Goal: Task Accomplishment & Management: Use online tool/utility

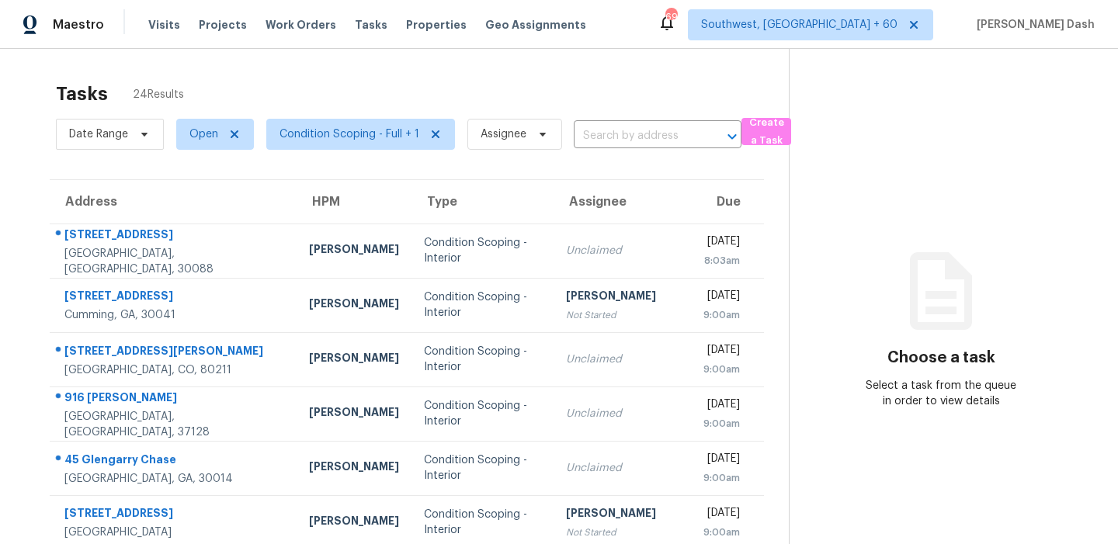
scroll to position [264, 0]
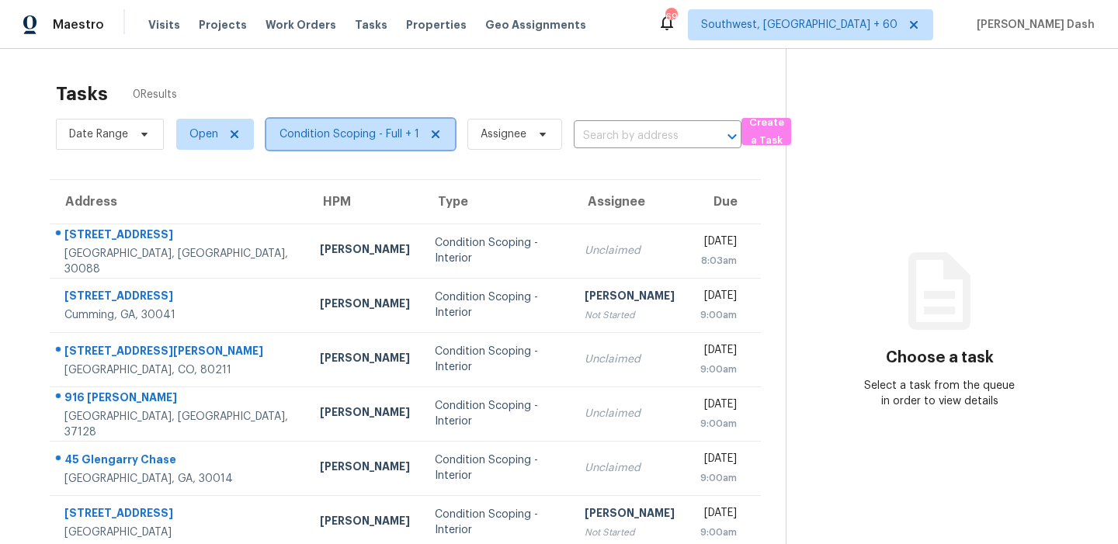
click at [304, 132] on span "Condition Scoping - Full + 1" at bounding box center [349, 135] width 140 height 16
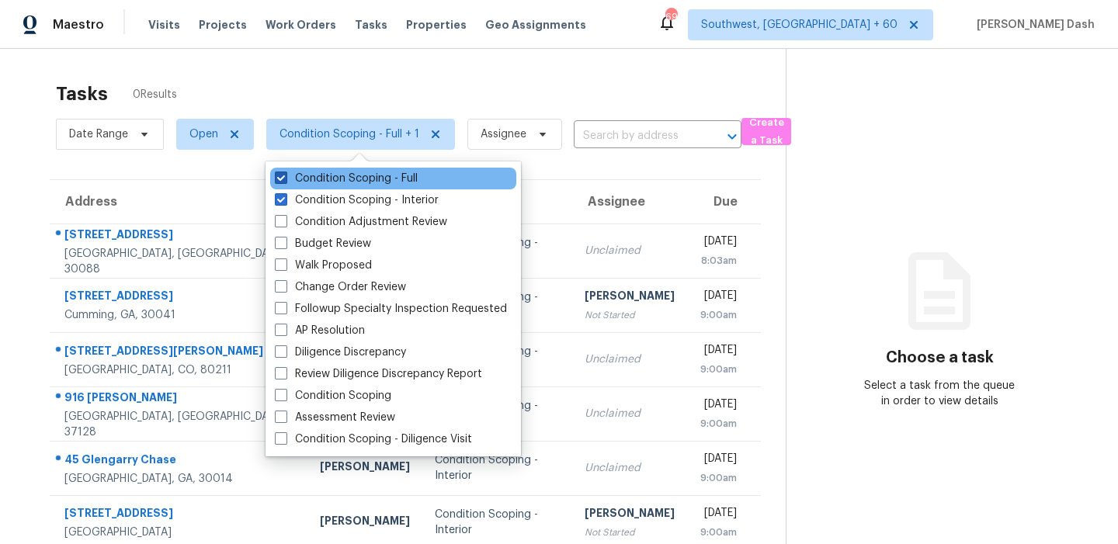
click at [332, 176] on label "Condition Scoping - Full" at bounding box center [346, 179] width 143 height 16
click at [285, 176] on input "Condition Scoping - Full" at bounding box center [280, 176] width 10 height 10
checkbox input "false"
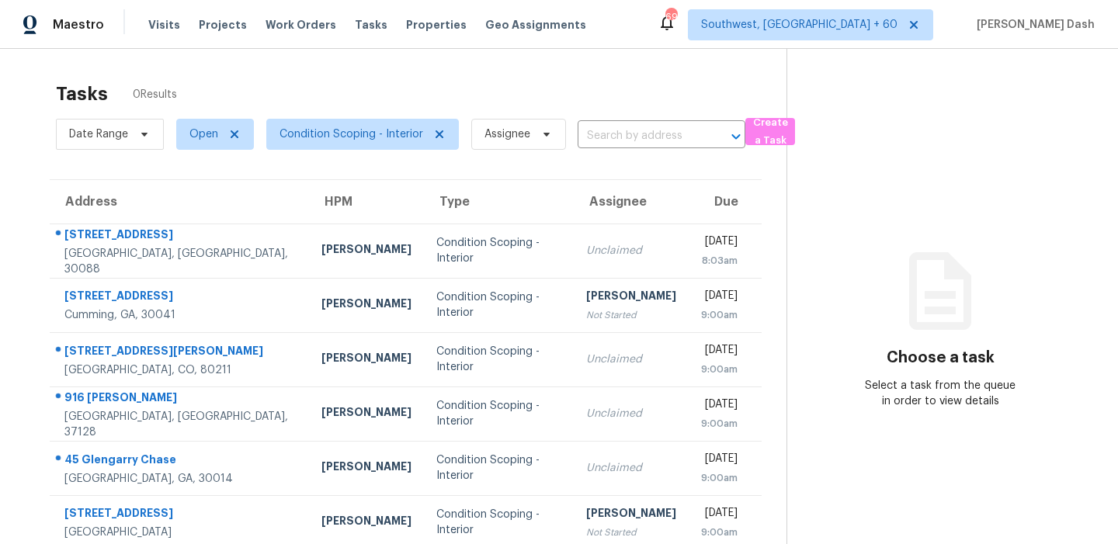
click at [334, 89] on div "Tasks 0 Results" at bounding box center [421, 94] width 731 height 40
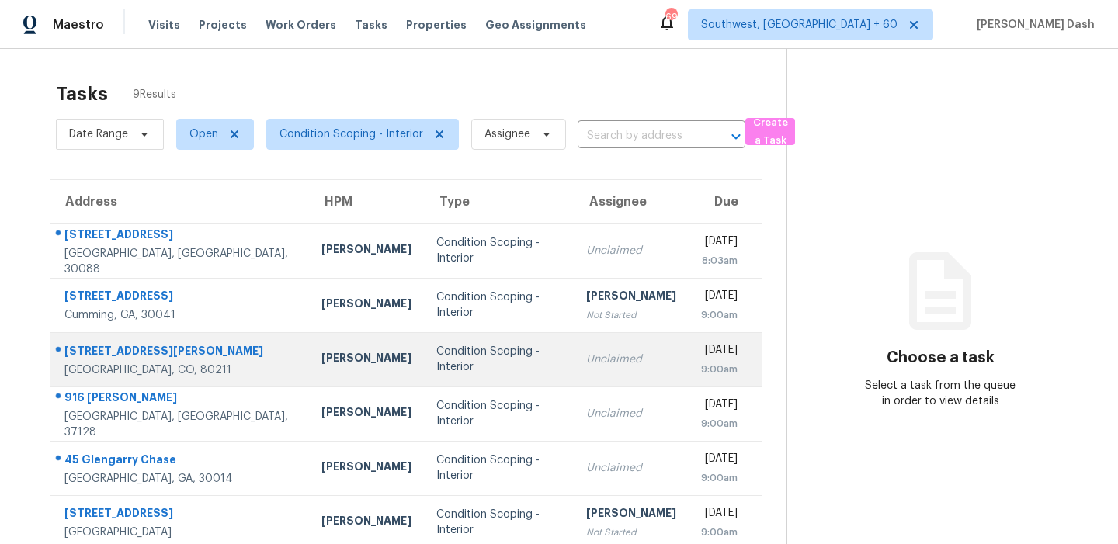
click at [436, 353] on div "Condition Scoping - Interior" at bounding box center [498, 359] width 125 height 31
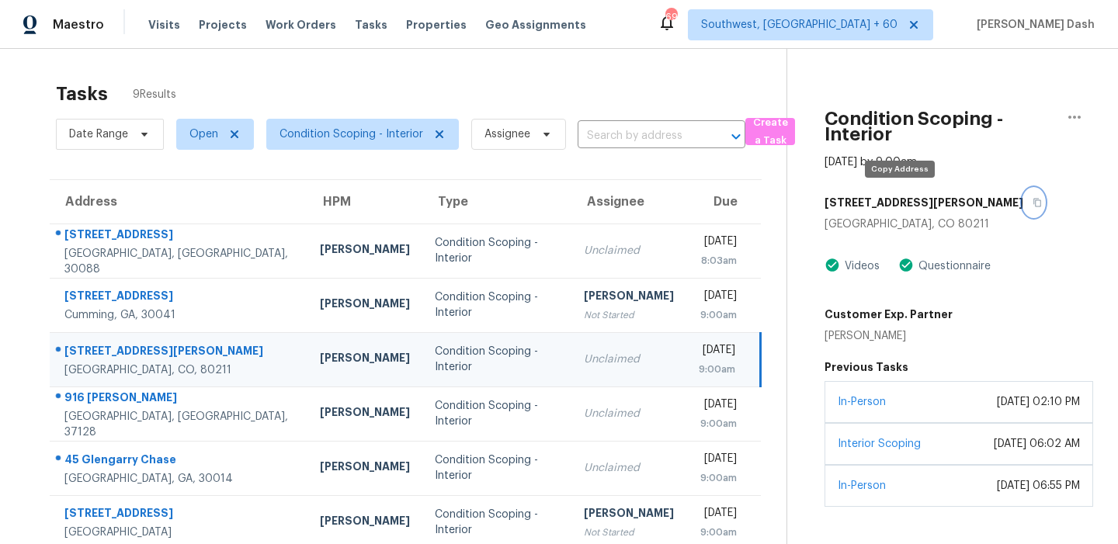
click at [1023, 206] on button "button" at bounding box center [1033, 203] width 21 height 28
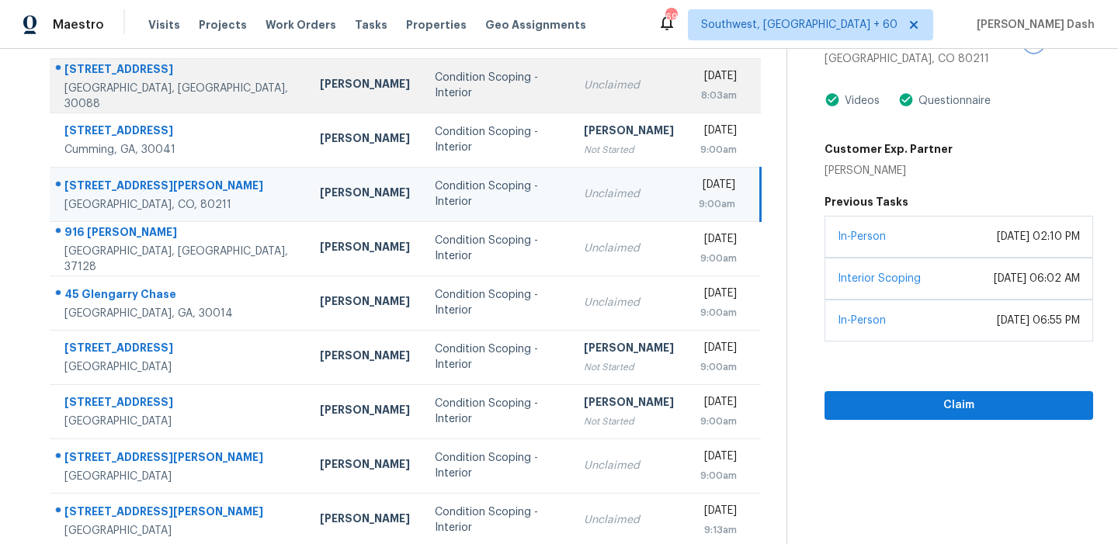
scroll to position [181, 0]
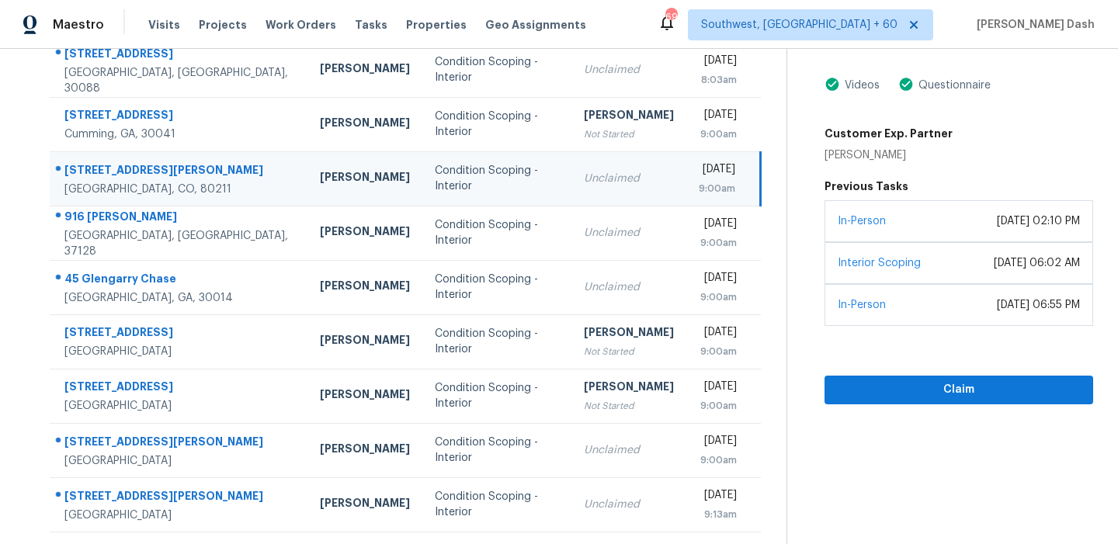
click at [498, 194] on td "Condition Scoping - Interior" at bounding box center [496, 178] width 149 height 54
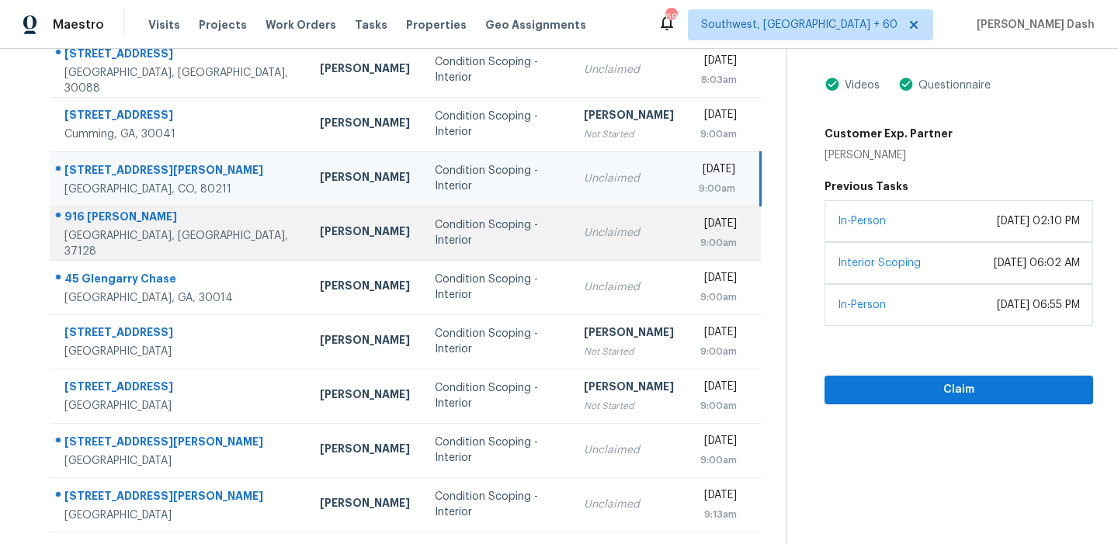
click at [586, 233] on div "Unclaimed" at bounding box center [629, 233] width 90 height 16
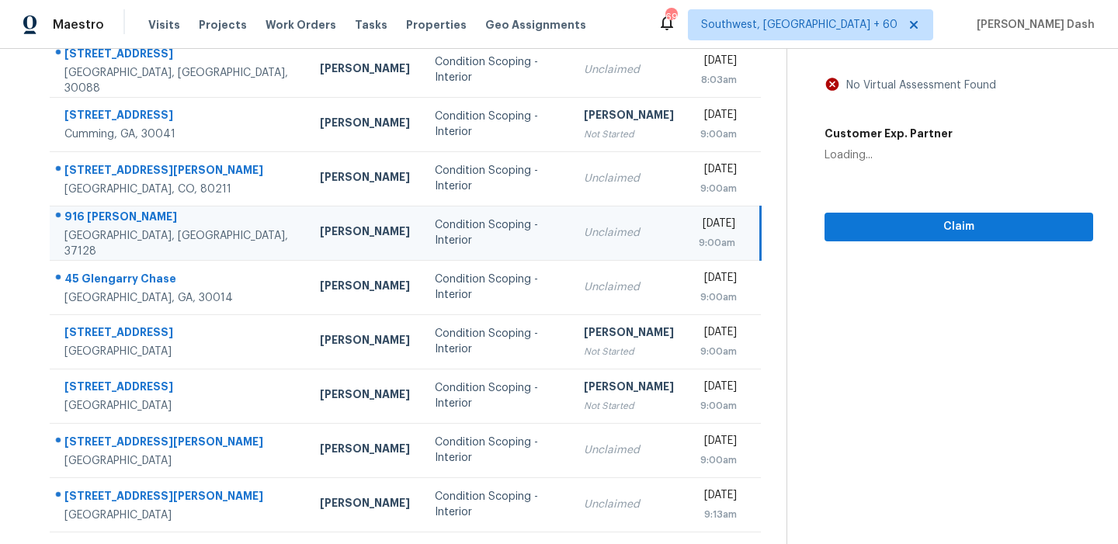
scroll to position [62, 0]
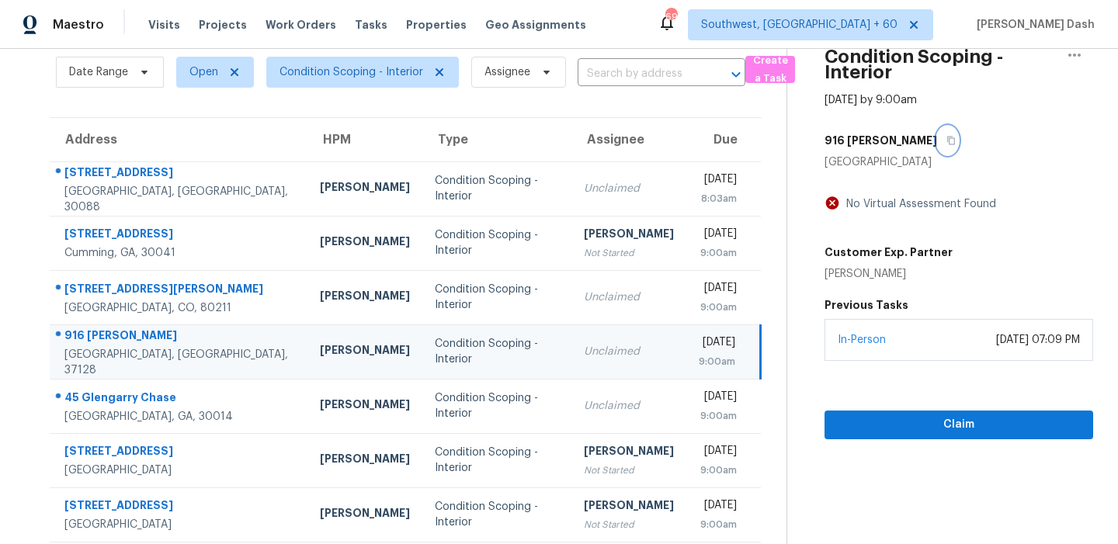
click at [937, 132] on button "button" at bounding box center [947, 141] width 21 height 28
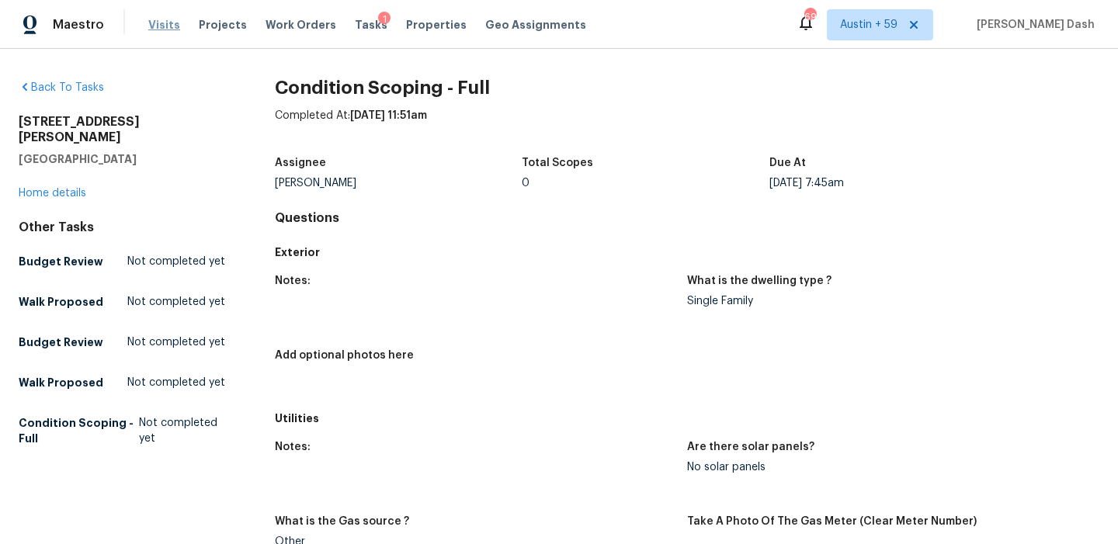
click at [161, 24] on span "Visits" at bounding box center [164, 25] width 32 height 16
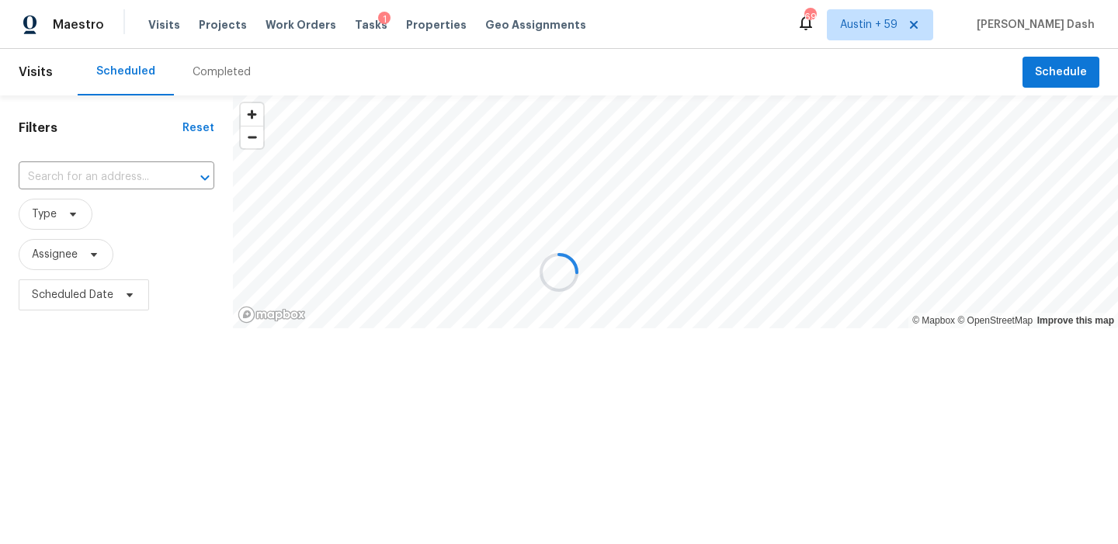
click at [223, 70] on div at bounding box center [559, 272] width 1118 height 544
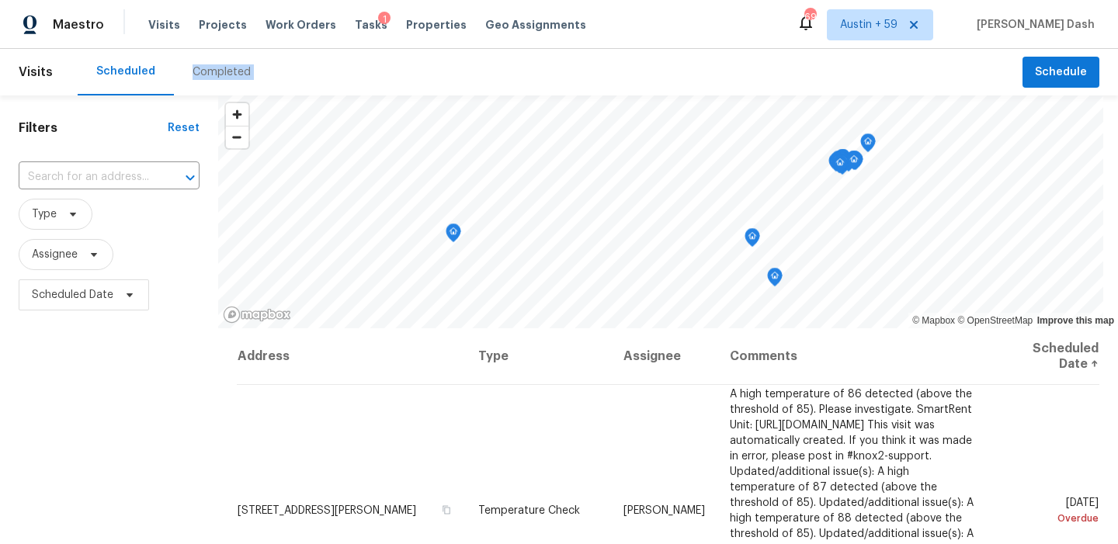
click at [223, 70] on div "Completed" at bounding box center [222, 72] width 58 height 16
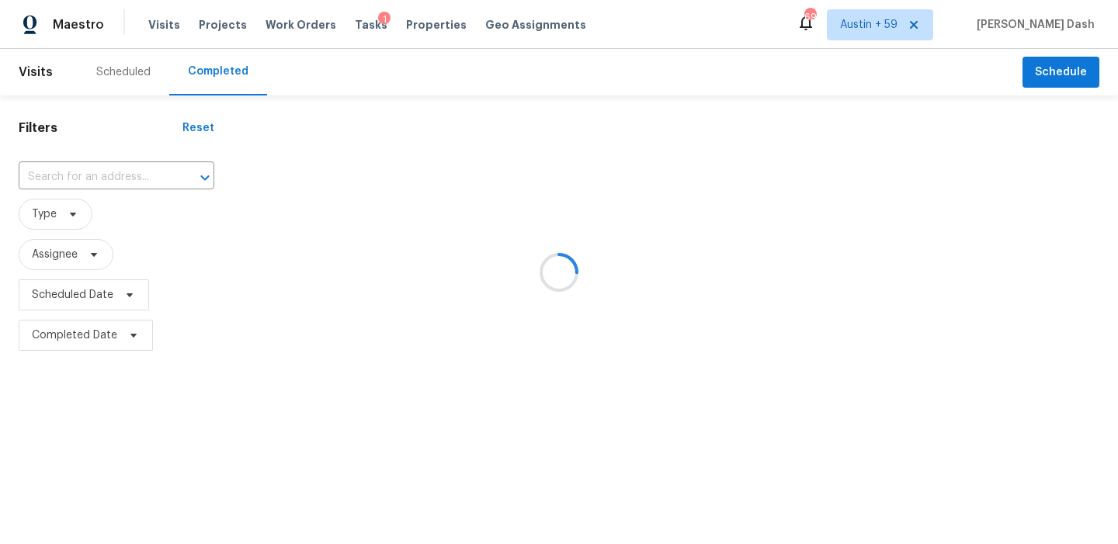
click at [100, 181] on div at bounding box center [559, 272] width 1118 height 544
click at [90, 192] on div at bounding box center [559, 272] width 1118 height 544
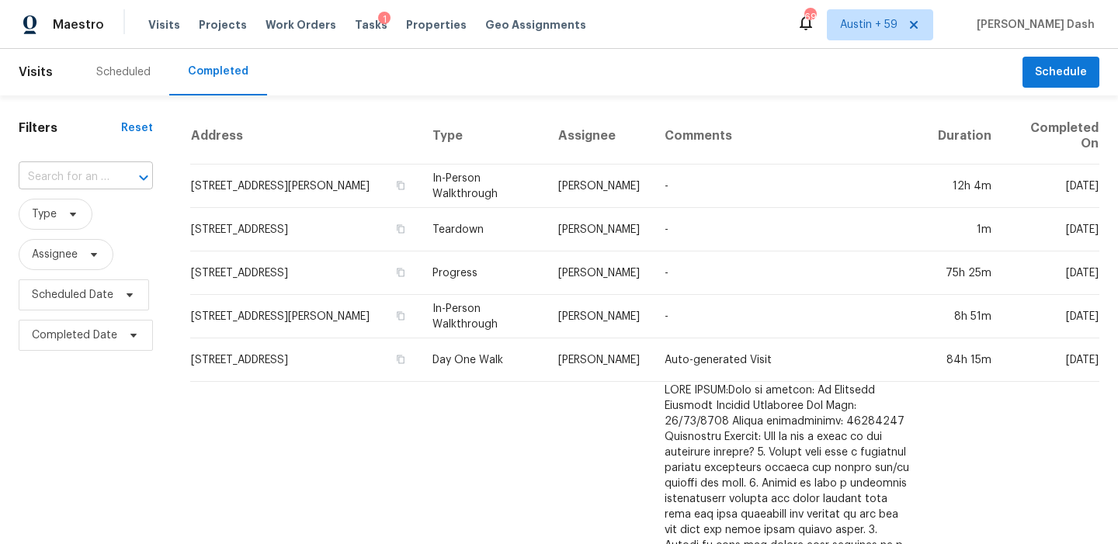
click at [80, 181] on input "text" at bounding box center [64, 177] width 91 height 24
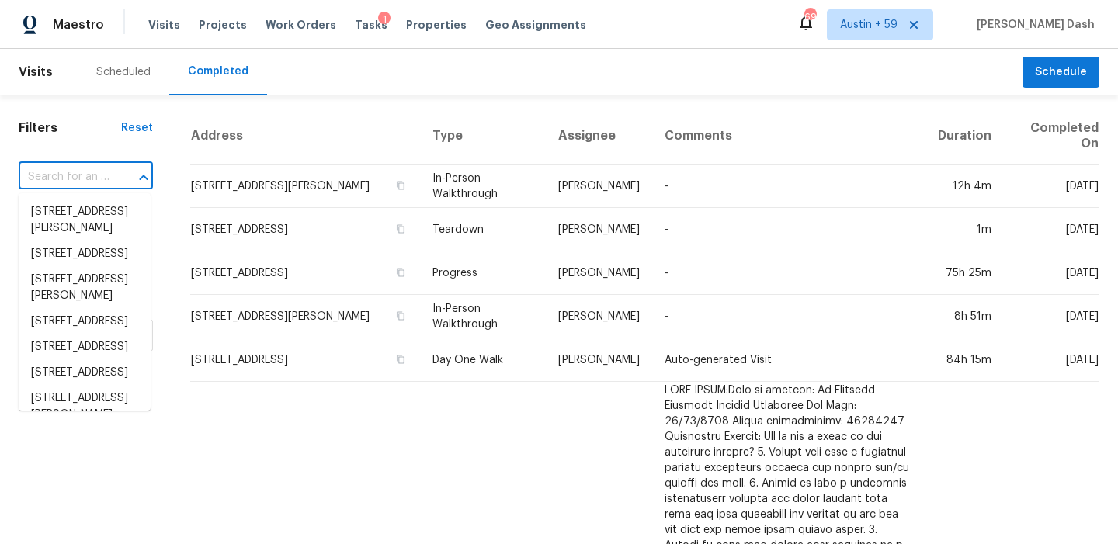
paste input "916 Shaman Xing, Murfreesboro, TN 37128"
type input "916 Shaman Xing, Murfreesboro, TN 37128"
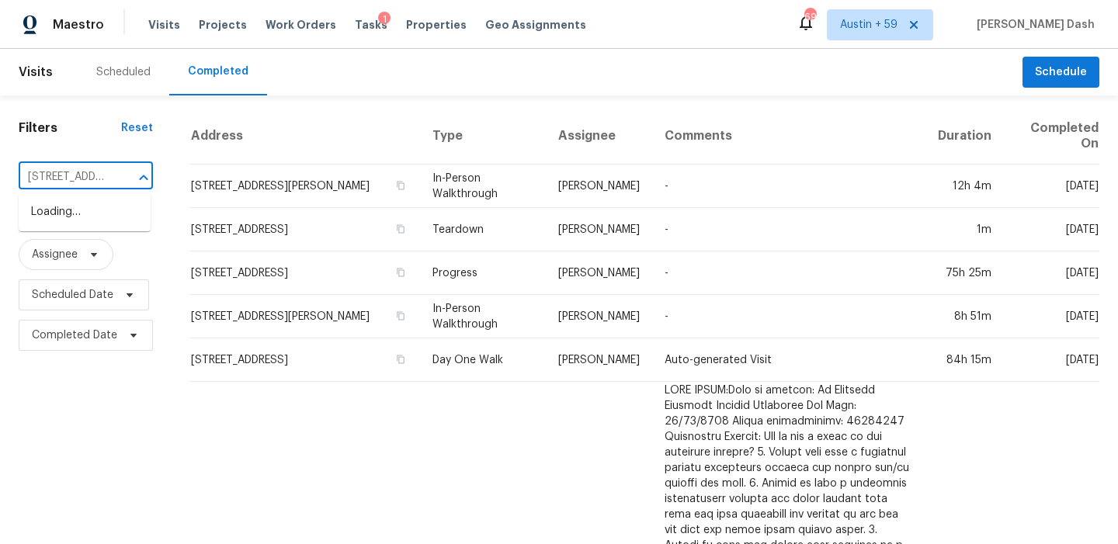
scroll to position [0, 134]
click at [85, 210] on li "916 Shaman Xing, Murfreesboro, TN 37128" at bounding box center [85, 221] width 132 height 42
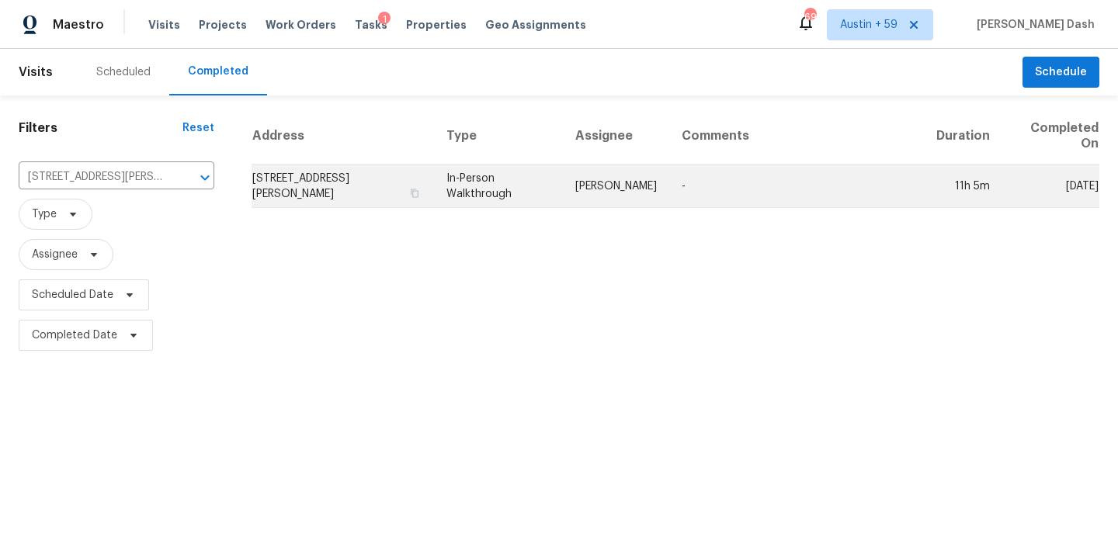
click at [543, 182] on td "In-Person Walkthrough" at bounding box center [498, 186] width 129 height 43
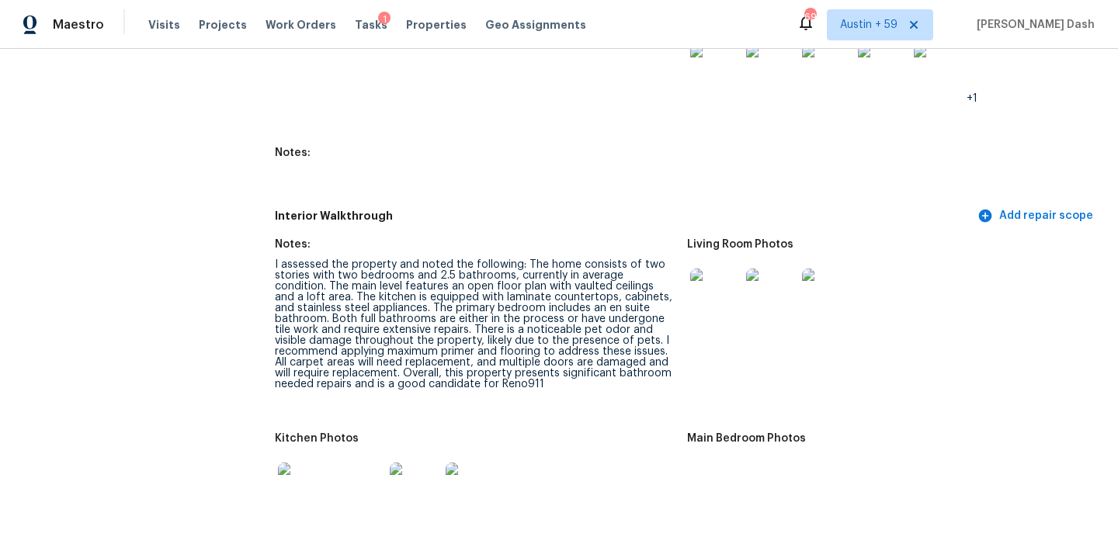
scroll to position [1970, 0]
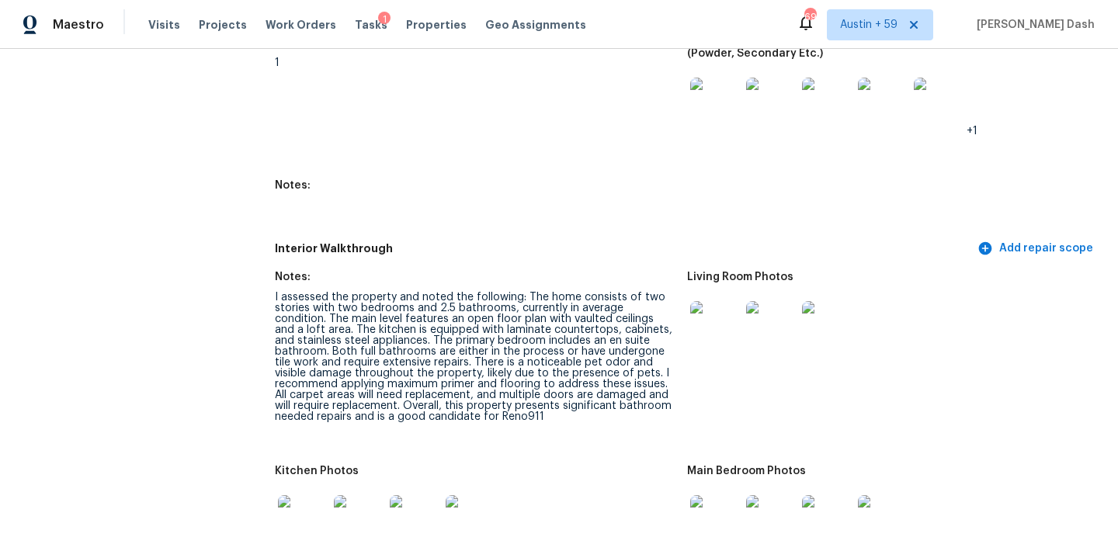
click at [732, 316] on img at bounding box center [715, 326] width 50 height 50
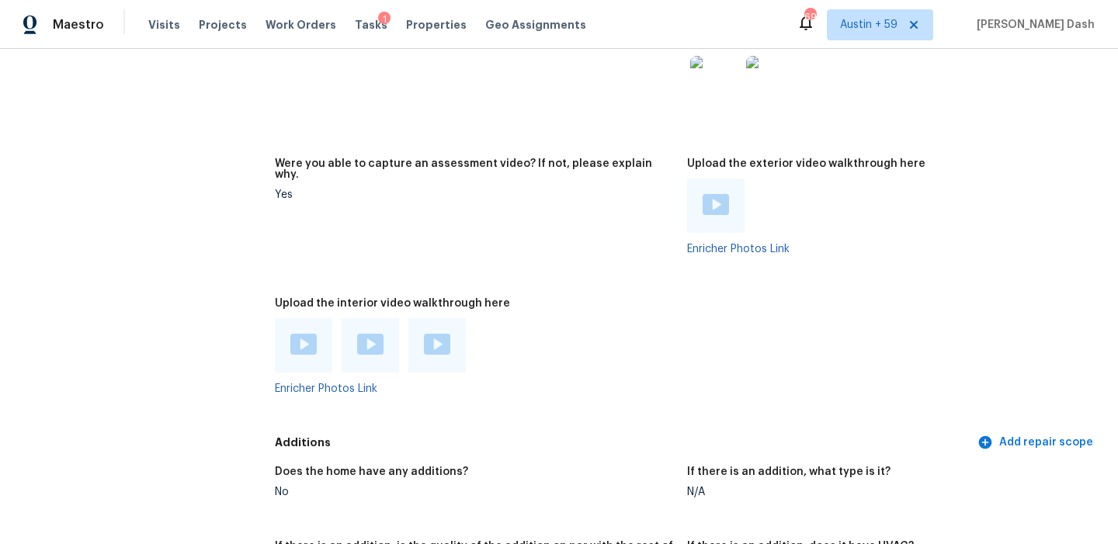
scroll to position [3420, 0]
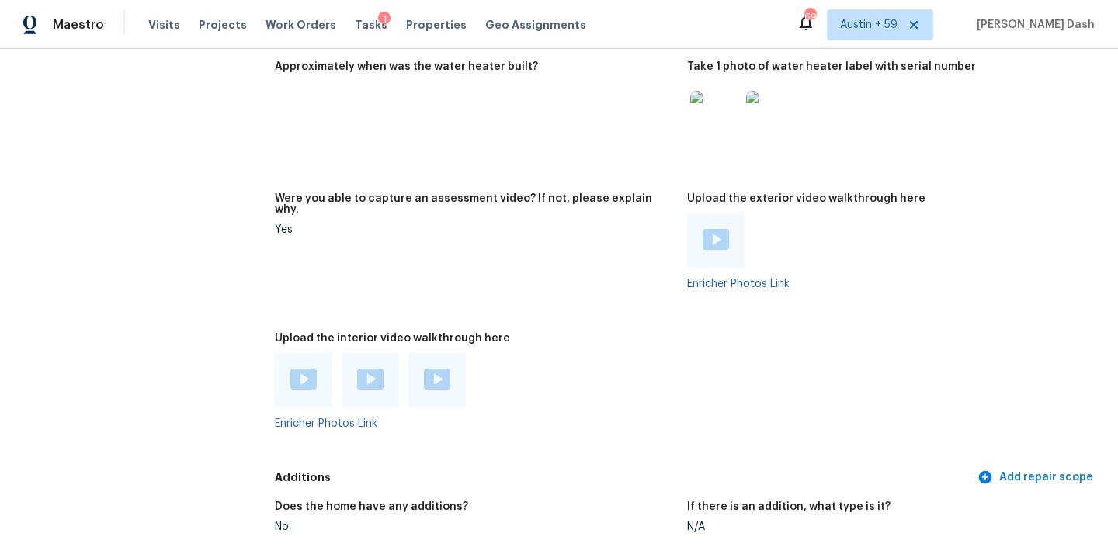
click at [309, 369] on img at bounding box center [303, 379] width 26 height 21
click at [380, 369] on img at bounding box center [370, 379] width 26 height 21
click at [432, 369] on img at bounding box center [437, 379] width 26 height 21
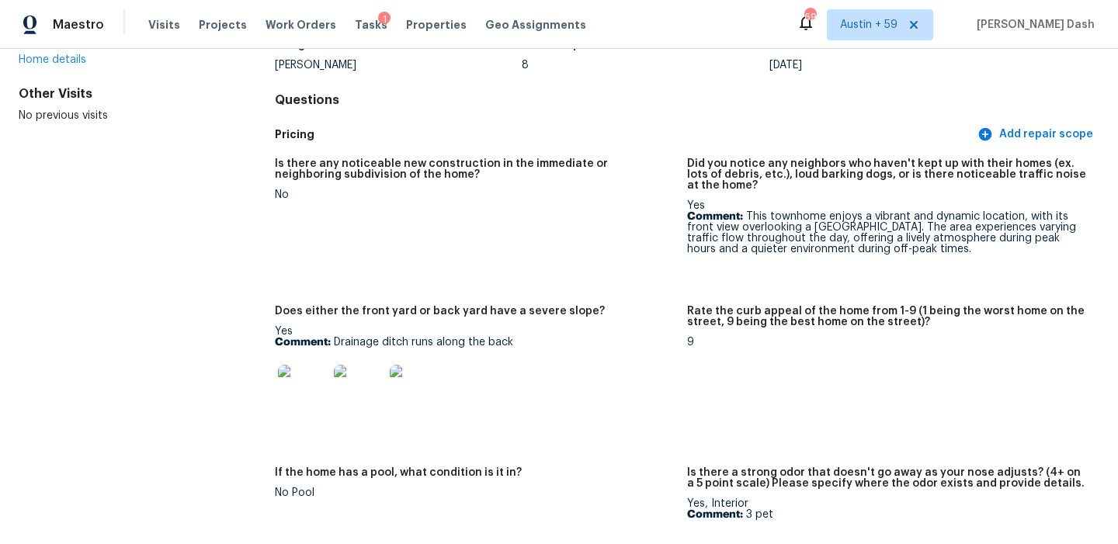
scroll to position [165, 0]
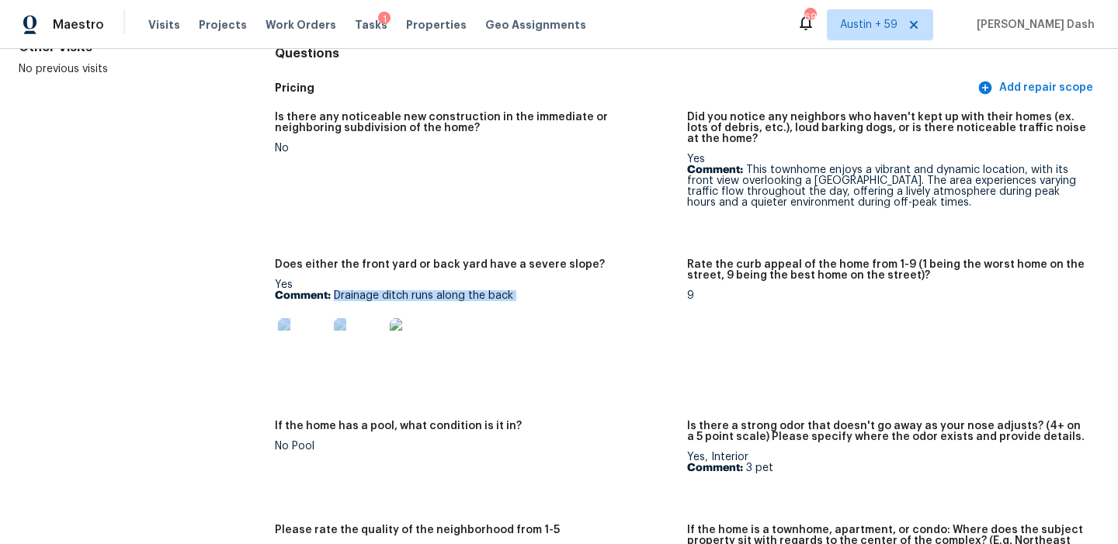
drag, startPoint x: 333, startPoint y: 295, endPoint x: 536, endPoint y: 305, distance: 203.6
click at [536, 305] on div "Yes Comment: Drainage ditch runs along the back" at bounding box center [475, 328] width 400 height 98
click at [533, 293] on p "Comment: Drainage ditch runs along the back" at bounding box center [475, 295] width 400 height 11
drag, startPoint x: 333, startPoint y: 295, endPoint x: 547, endPoint y: 297, distance: 214.3
click at [547, 297] on p "Comment: Drainage ditch runs along the back" at bounding box center [475, 295] width 400 height 11
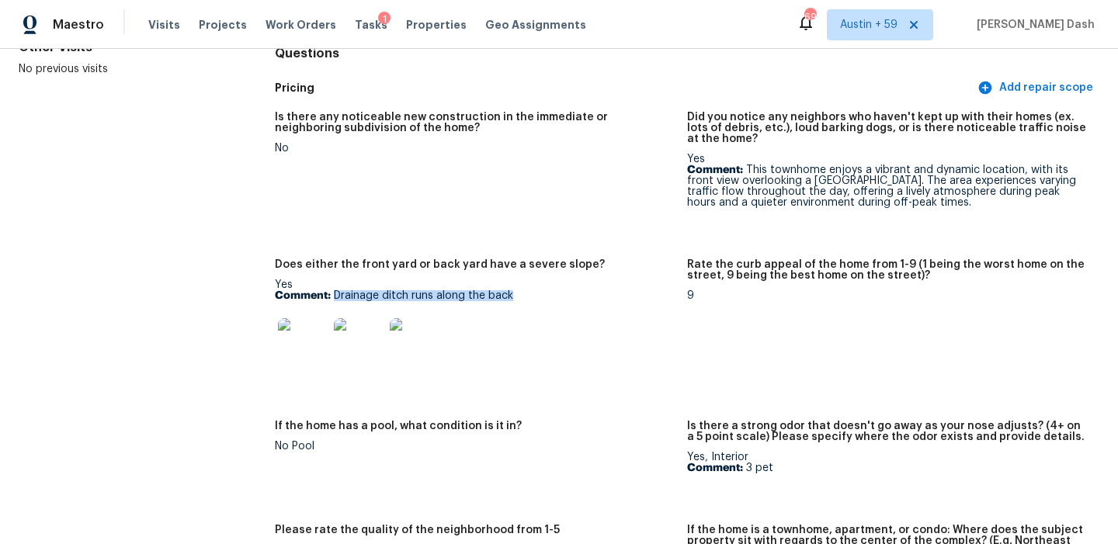
copy p "Drainage ditch runs along the back"
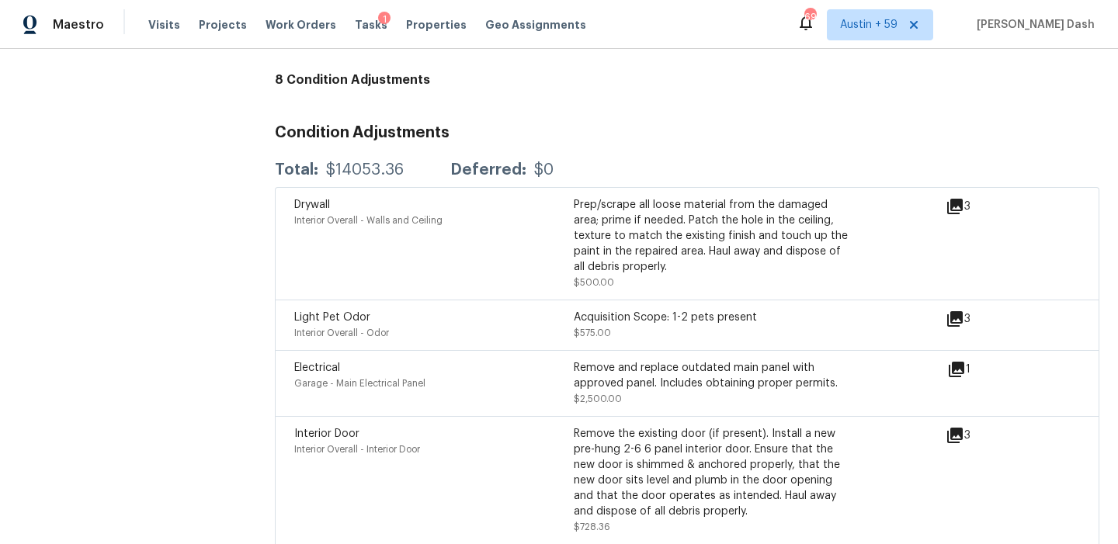
scroll to position [294, 0]
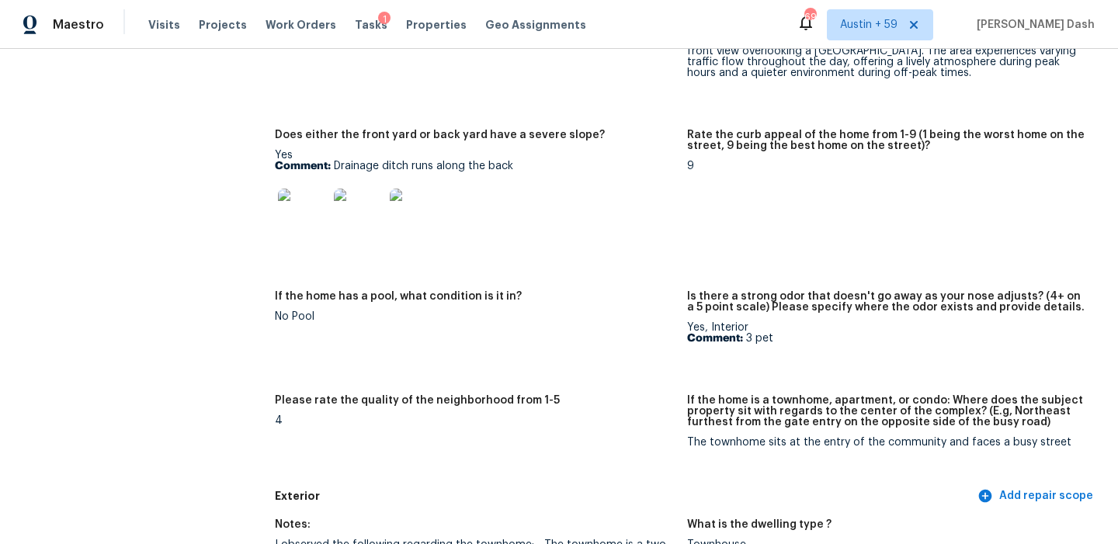
click at [620, 259] on figure "Does either the front yard or back yard have a severe slope? Yes Comment: Drain…" at bounding box center [481, 201] width 412 height 143
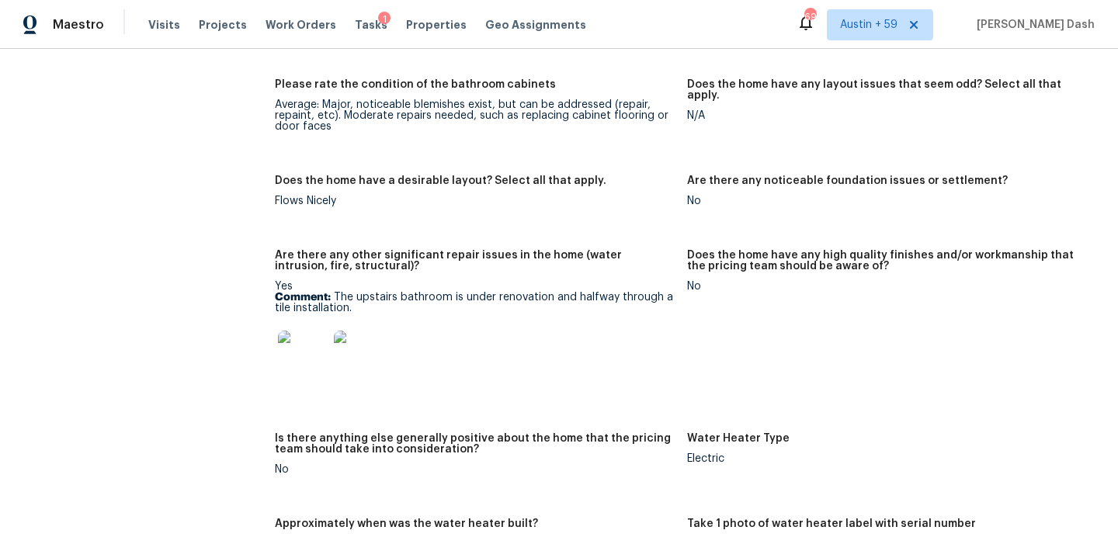
scroll to position [3018, 0]
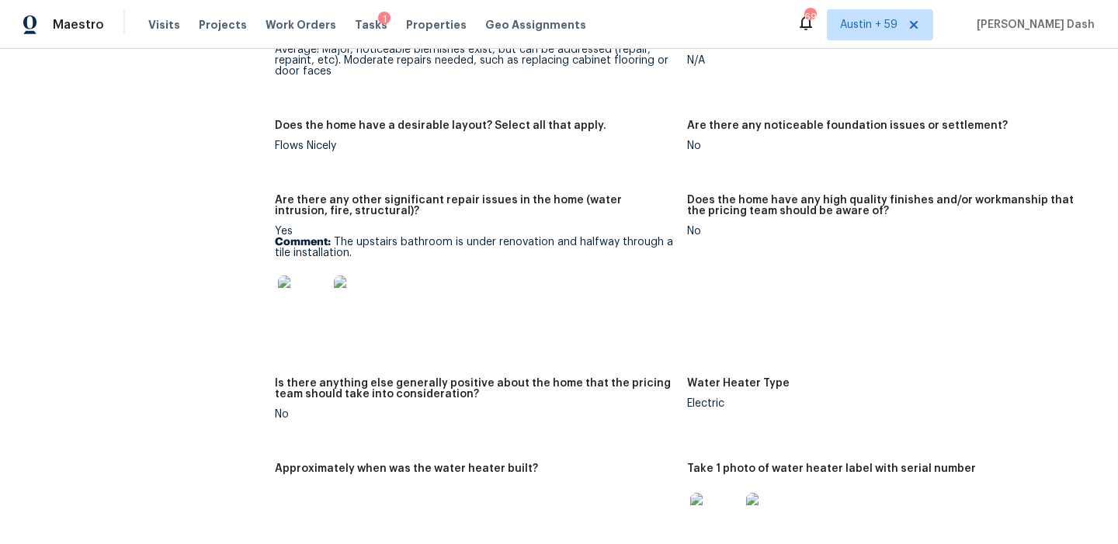
click at [310, 276] on img at bounding box center [303, 301] width 50 height 50
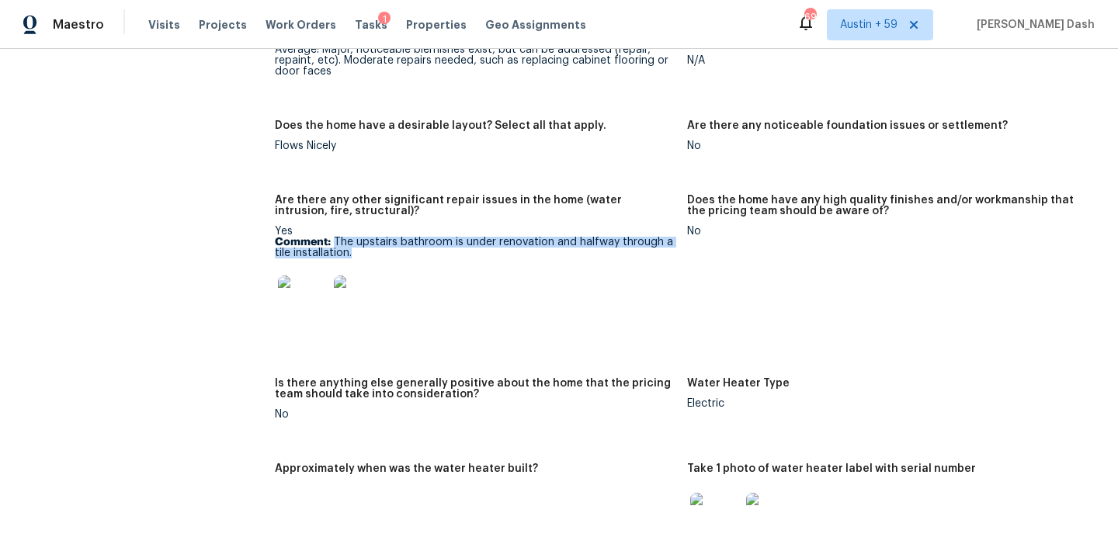
drag, startPoint x: 335, startPoint y: 223, endPoint x: 366, endPoint y: 233, distance: 33.4
click at [366, 237] on p "Comment: The upstairs bathroom is under renovation and halfway through a tile i…" at bounding box center [475, 248] width 400 height 22
copy p "The upstairs bathroom is under renovation and halfway through a tile installati…"
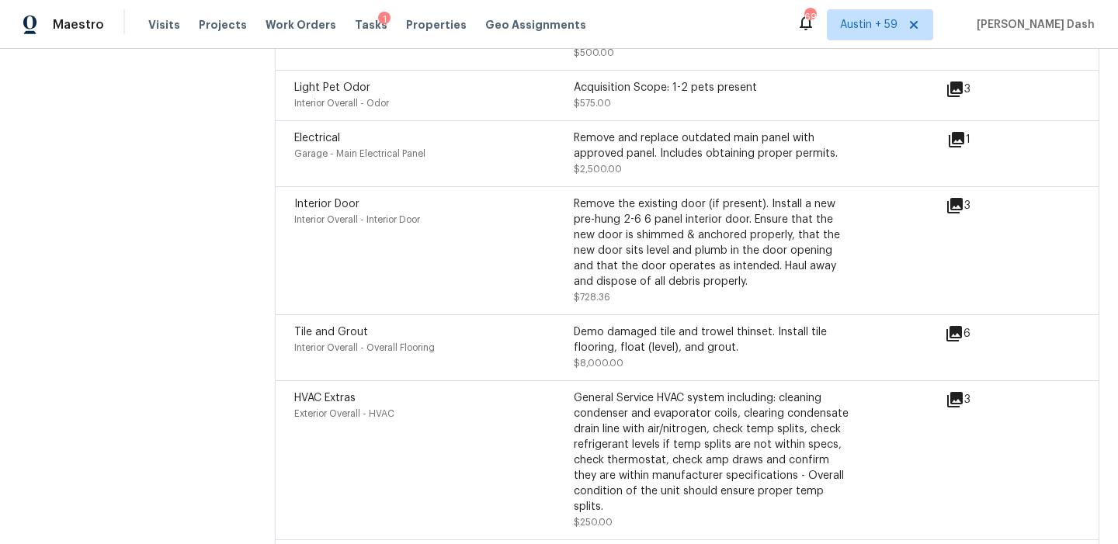
scroll to position [4512, 0]
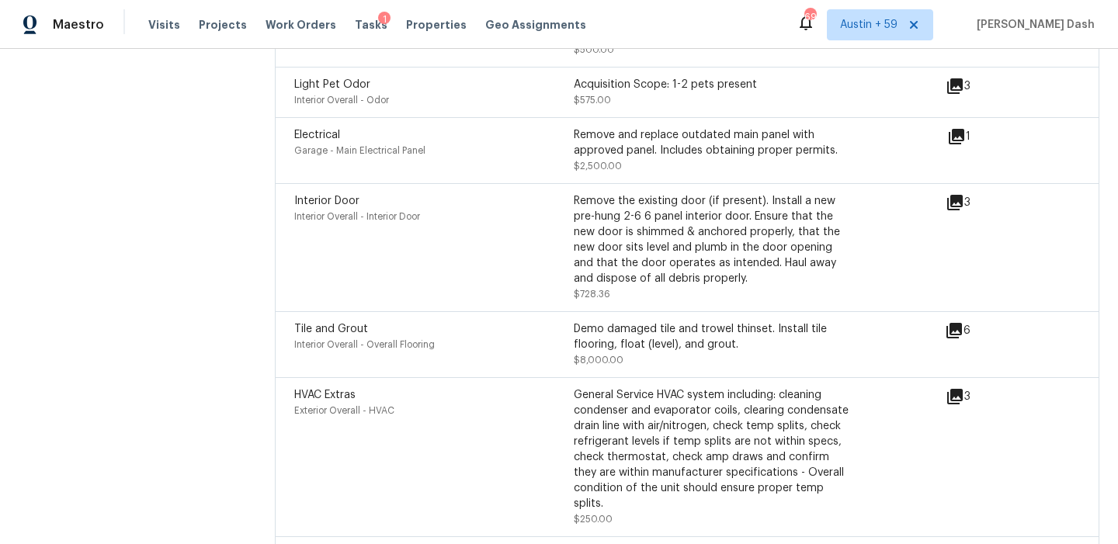
click at [954, 195] on icon at bounding box center [955, 203] width 16 height 16
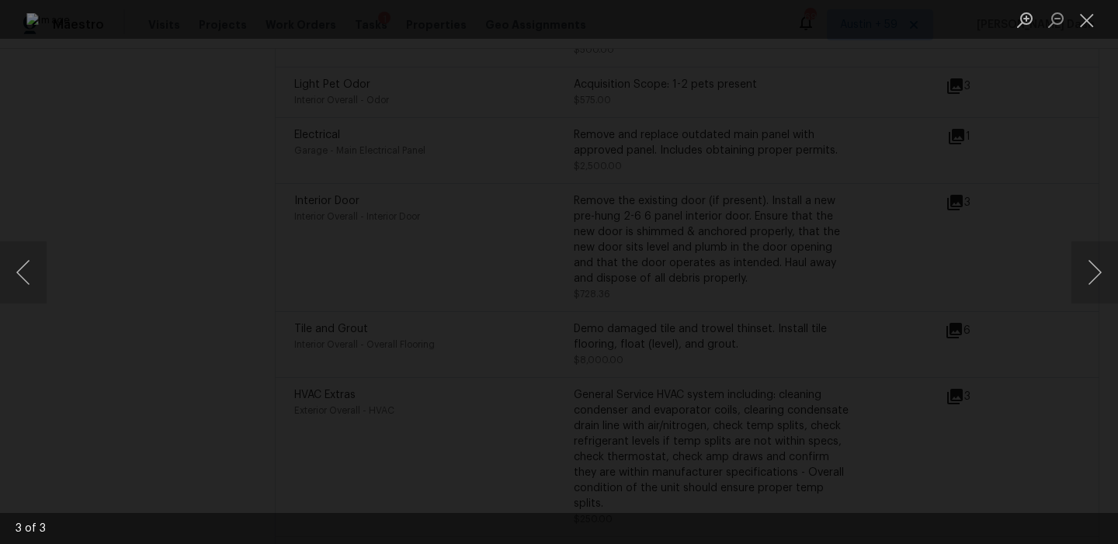
click at [1092, 89] on div "Lightbox" at bounding box center [559, 272] width 1118 height 544
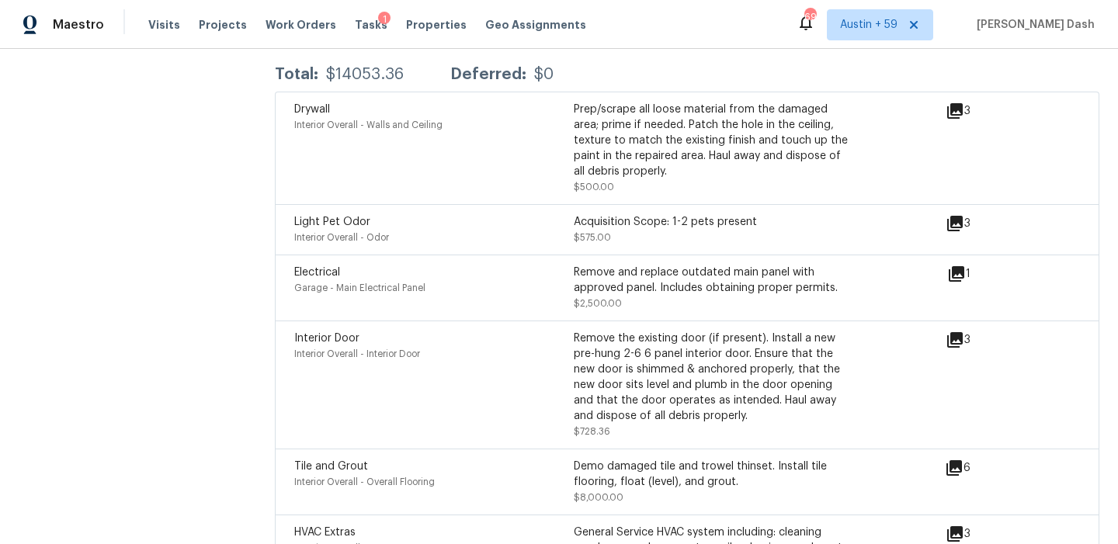
scroll to position [4370, 0]
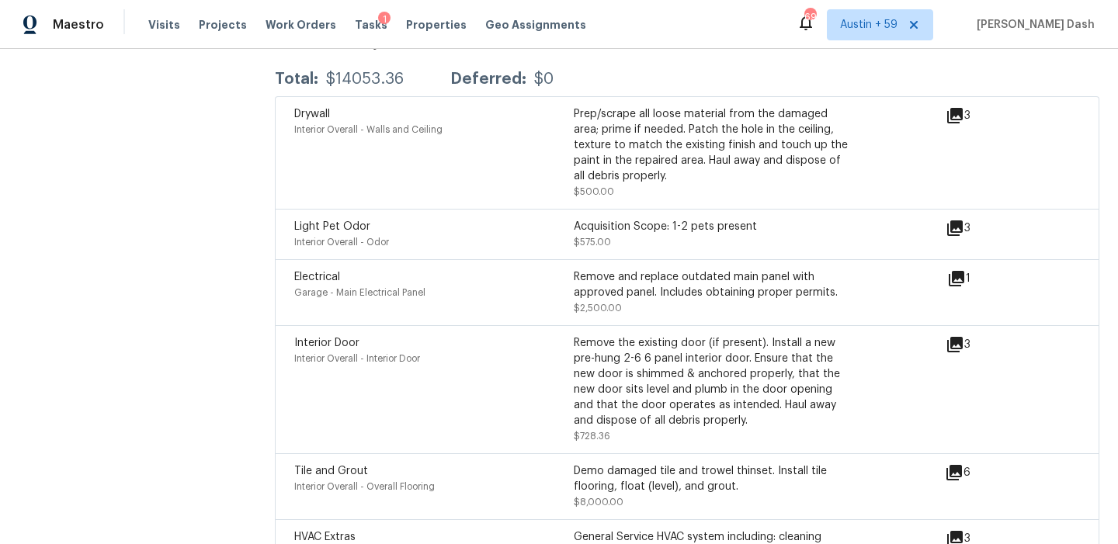
click at [957, 108] on icon at bounding box center [955, 116] width 16 height 16
click at [956, 271] on icon at bounding box center [957, 279] width 16 height 16
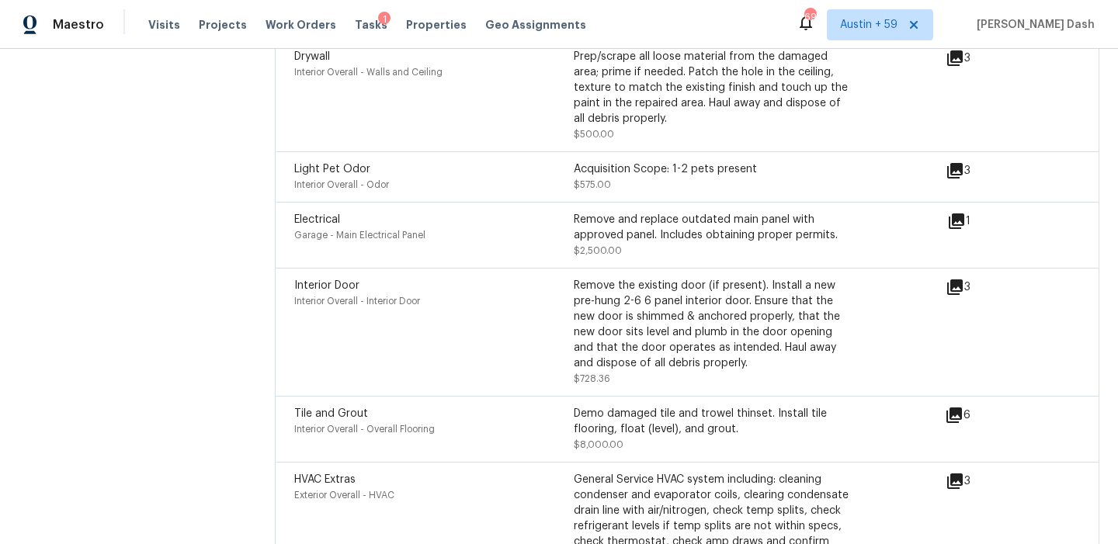
scroll to position [4428, 0]
click at [956, 407] on icon at bounding box center [954, 415] width 16 height 16
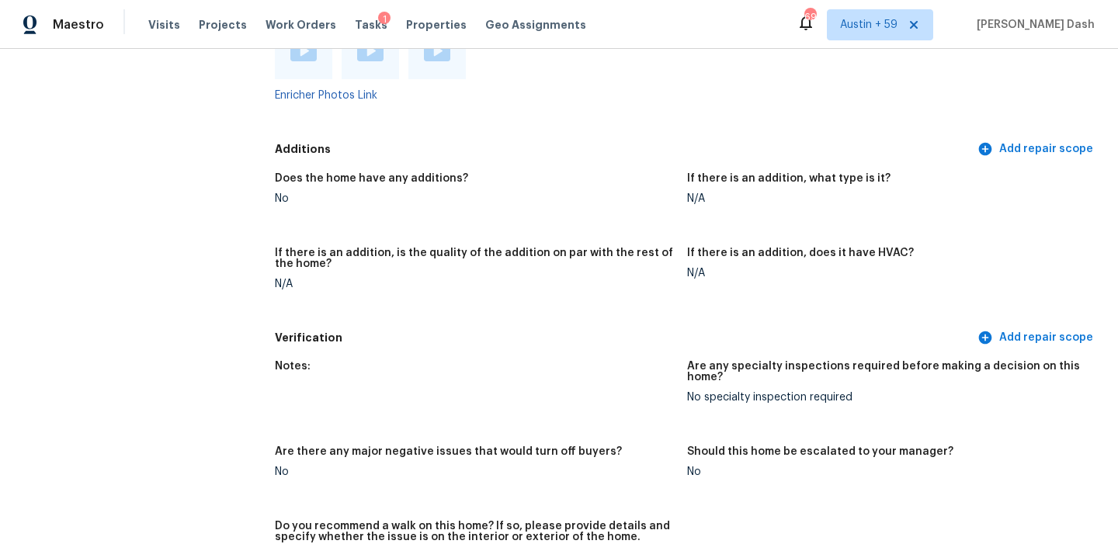
scroll to position [3568, 0]
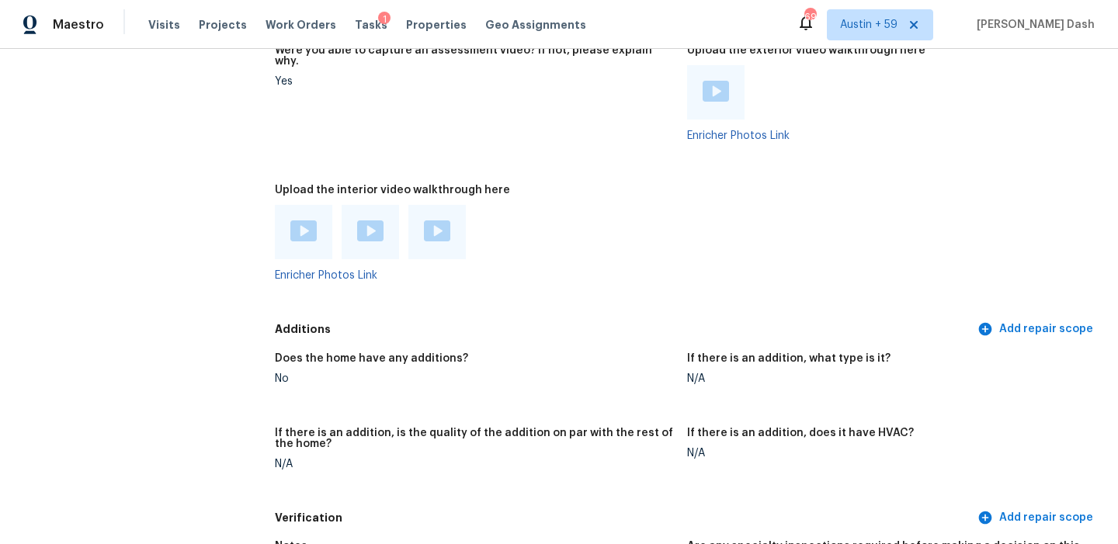
click at [432, 220] on img at bounding box center [437, 230] width 26 height 21
click at [370, 224] on div at bounding box center [370, 232] width 57 height 54
click at [370, 220] on img at bounding box center [370, 230] width 26 height 21
click at [300, 220] on img at bounding box center [303, 230] width 26 height 21
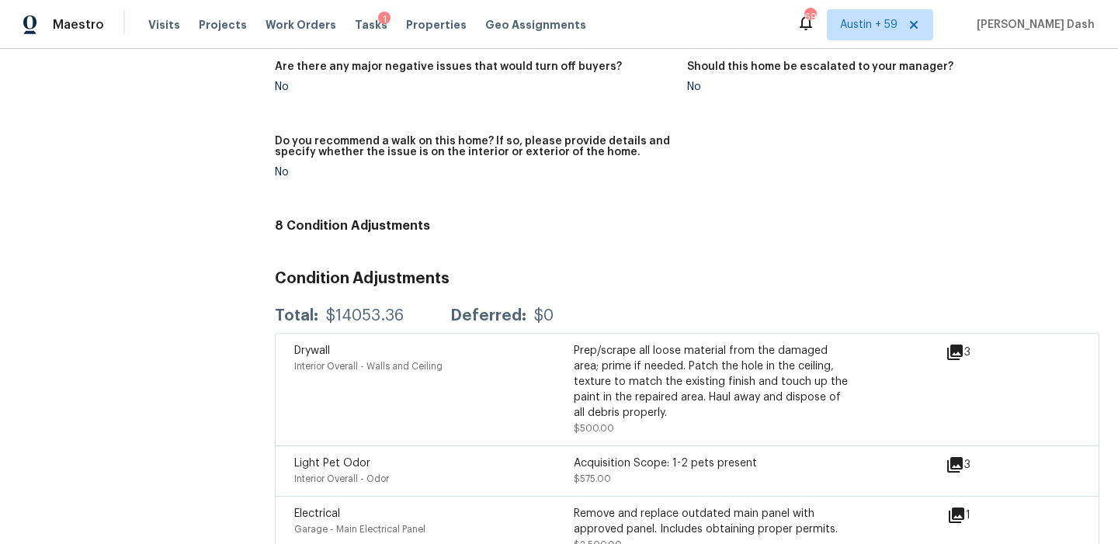
scroll to position [4222, 0]
